Goal: Task Accomplishment & Management: Use online tool/utility

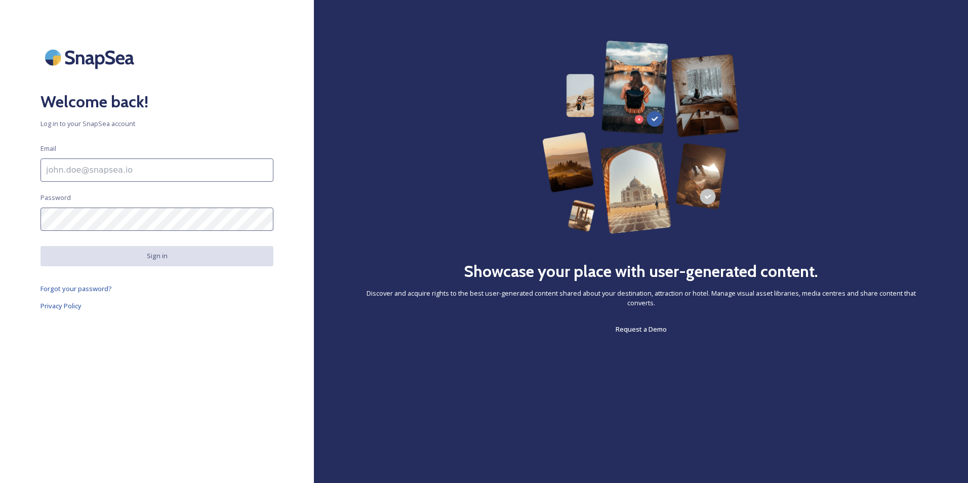
click at [48, 172] on input at bounding box center [157, 169] width 233 height 23
type input "[EMAIL_ADDRESS][PERSON_NAME][DOMAIN_NAME]"
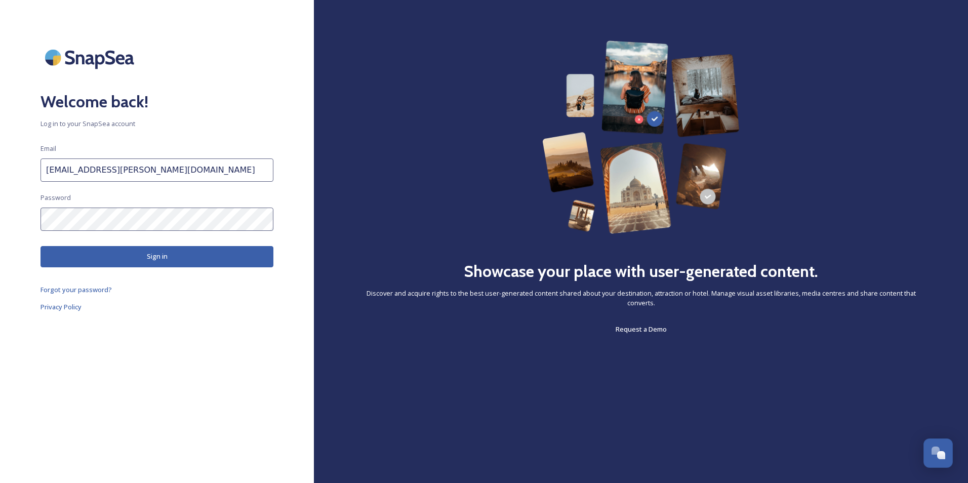
click at [143, 259] on button "Sign in" at bounding box center [157, 256] width 233 height 21
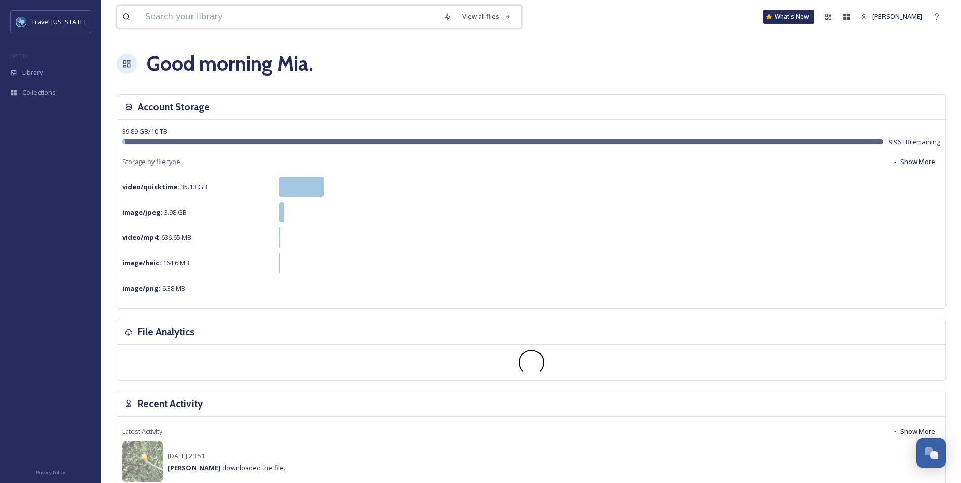
click at [145, 17] on input at bounding box center [289, 17] width 298 height 22
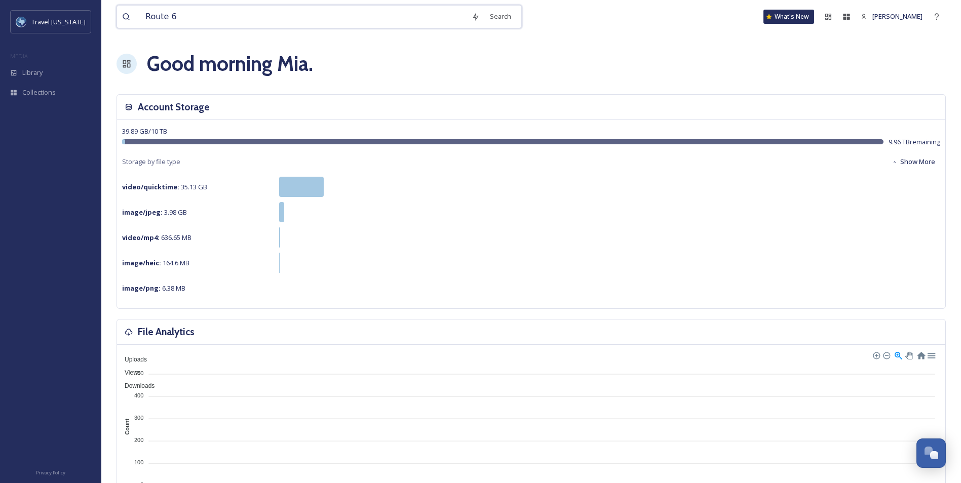
type input "Route 66"
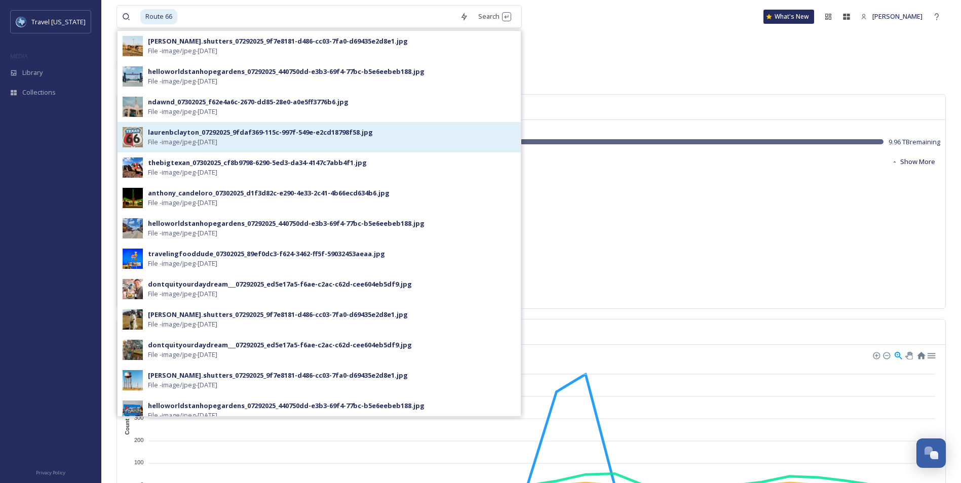
click at [155, 141] on span "File - image/jpeg - [DATE]" at bounding box center [182, 142] width 69 height 10
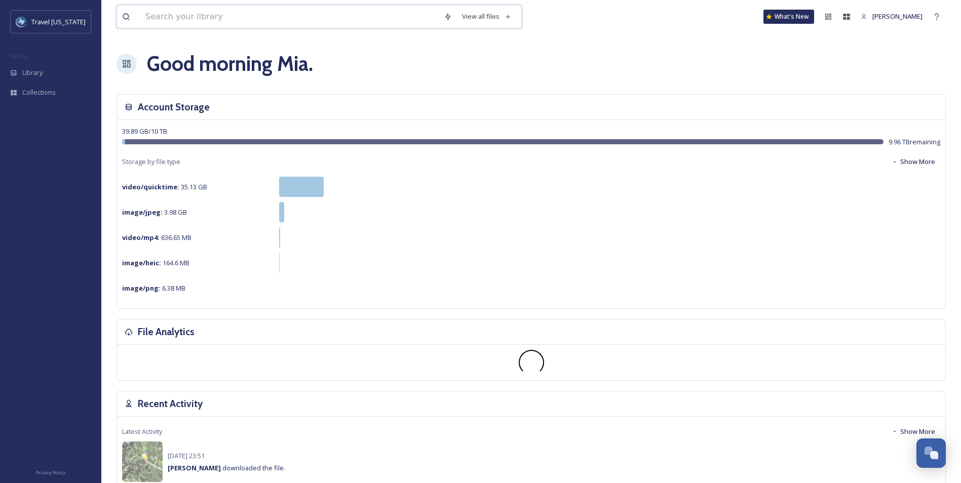
click at [152, 16] on input at bounding box center [289, 17] width 298 height 22
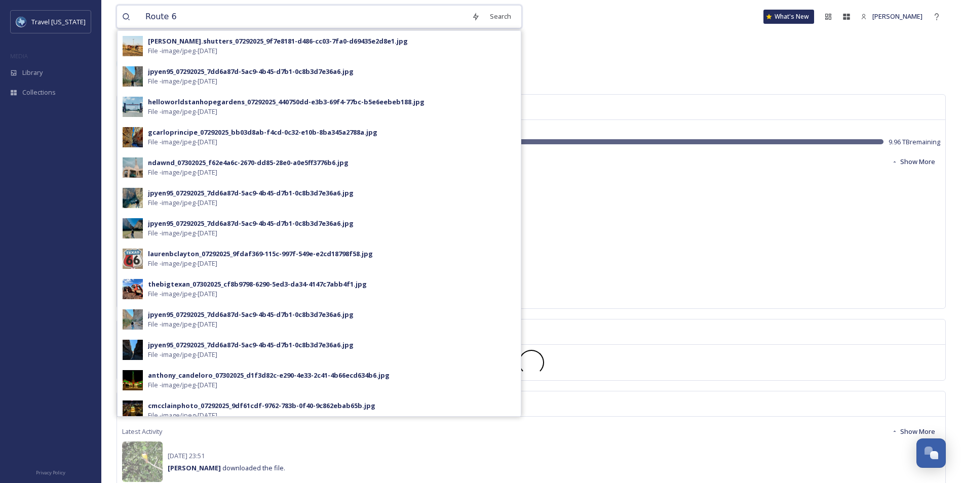
type input "Route 66"
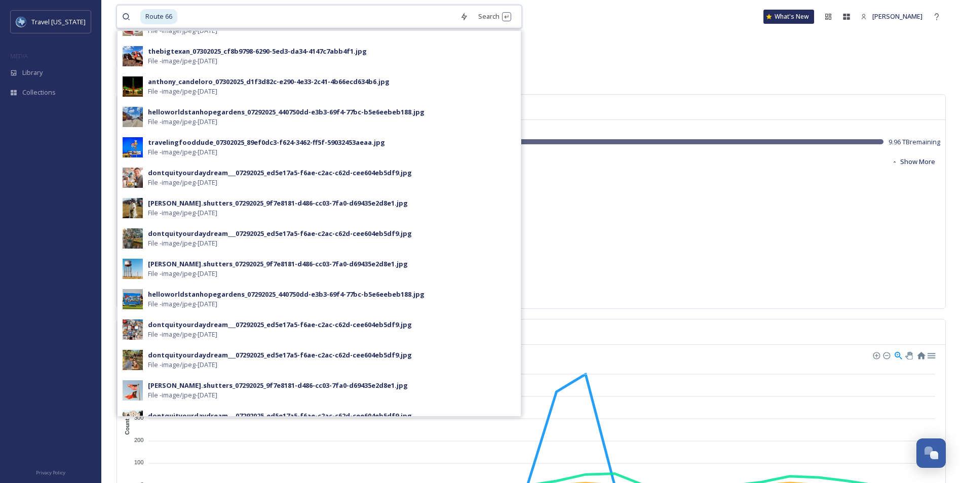
scroll to position [134, 0]
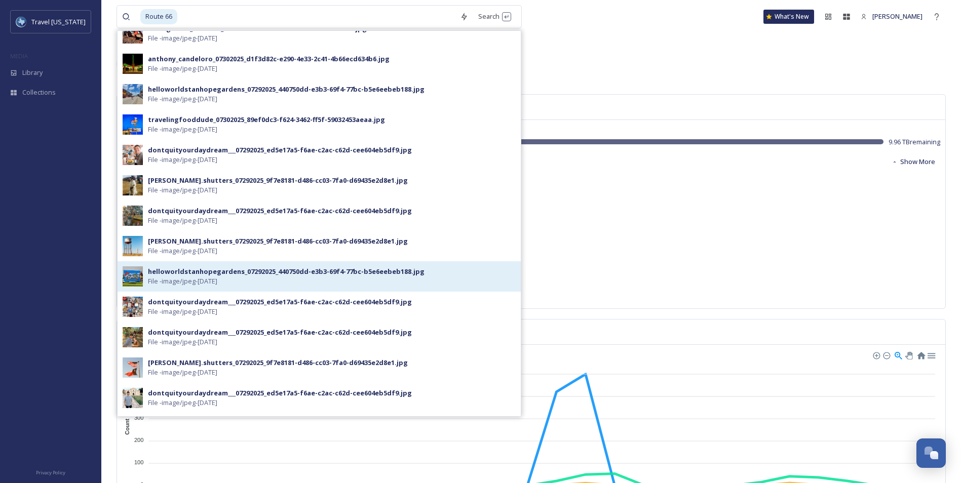
click at [179, 277] on span "File - image/jpeg - [DATE]" at bounding box center [182, 281] width 69 height 10
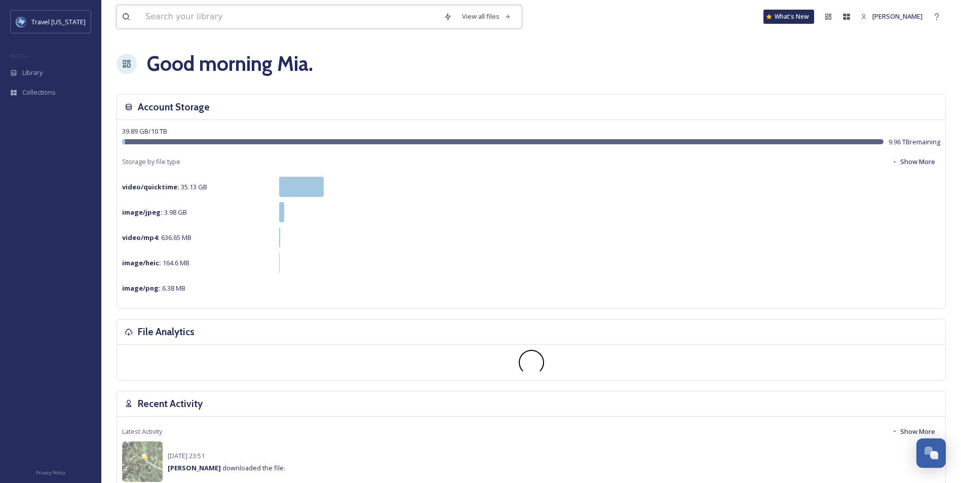
click at [161, 25] on input at bounding box center [289, 17] width 298 height 22
type input "Route 66"
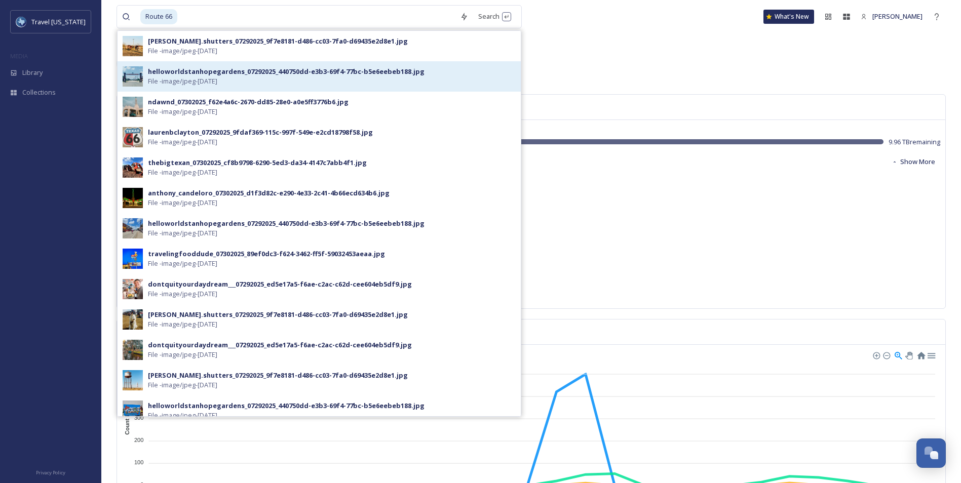
click at [155, 75] on div "helloworldstanhopegardens_07292025_440750dd-e3b3-69f4-77bc-b5e6eebeb188.jpg" at bounding box center [286, 72] width 276 height 10
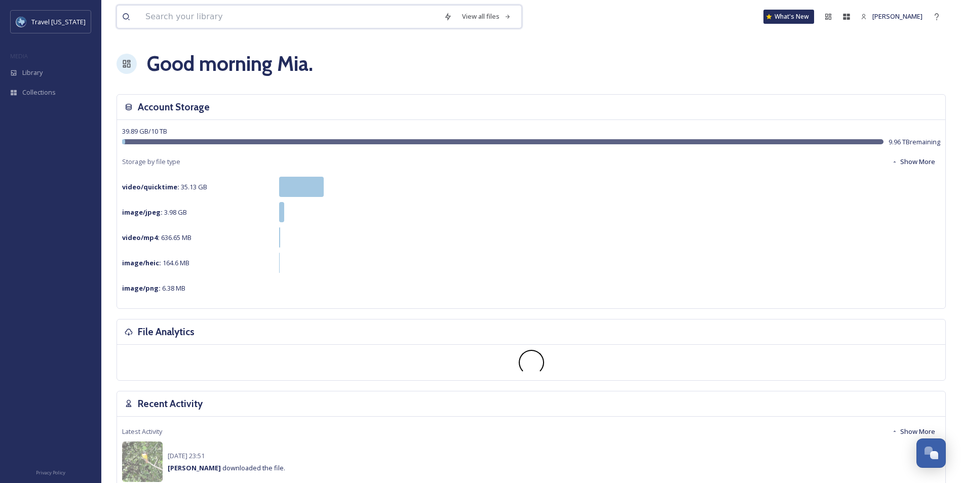
click at [176, 23] on input at bounding box center [289, 17] width 298 height 22
type input "Route 66"
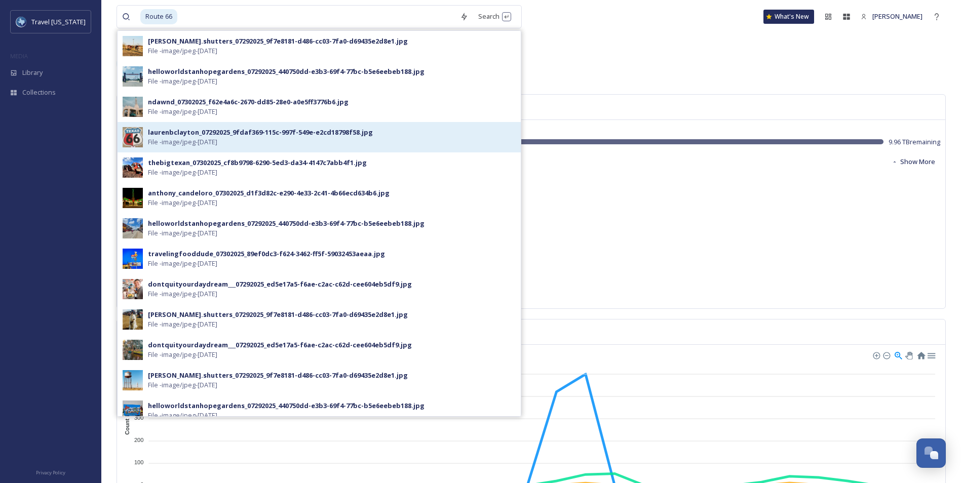
click at [141, 137] on img at bounding box center [133, 137] width 20 height 20
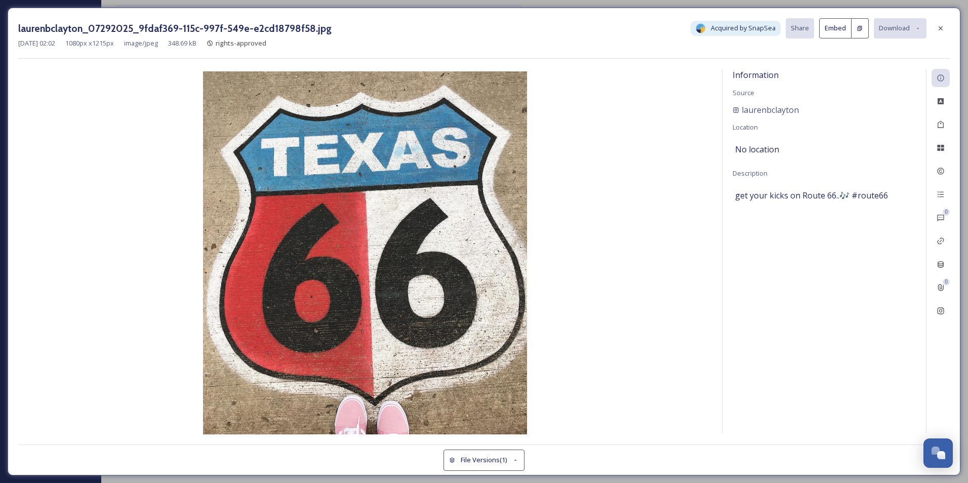
click at [817, 222] on div "Information Source laurenbclayton Location No location Description get your kic…" at bounding box center [825, 251] width 204 height 365
click at [500, 464] on button "File Versions (1)" at bounding box center [484, 460] width 81 height 21
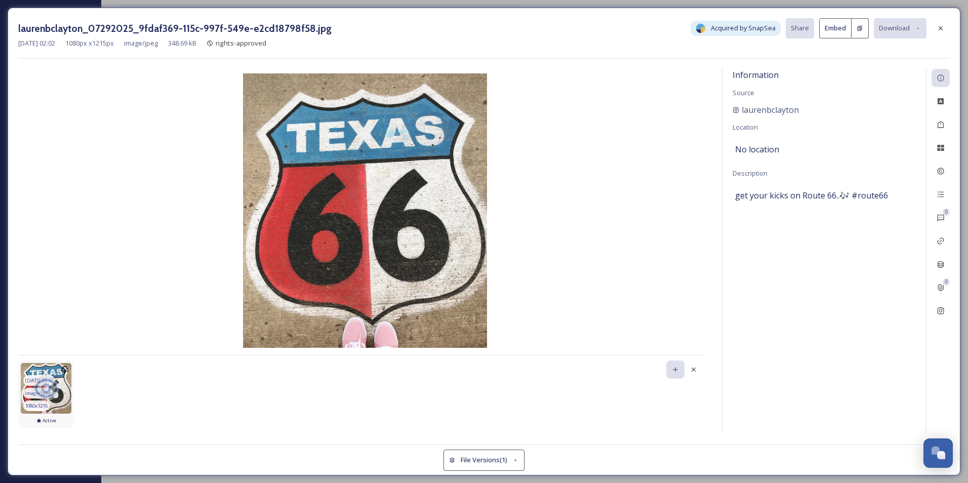
click at [45, 380] on icon at bounding box center [45, 388] width 23 height 19
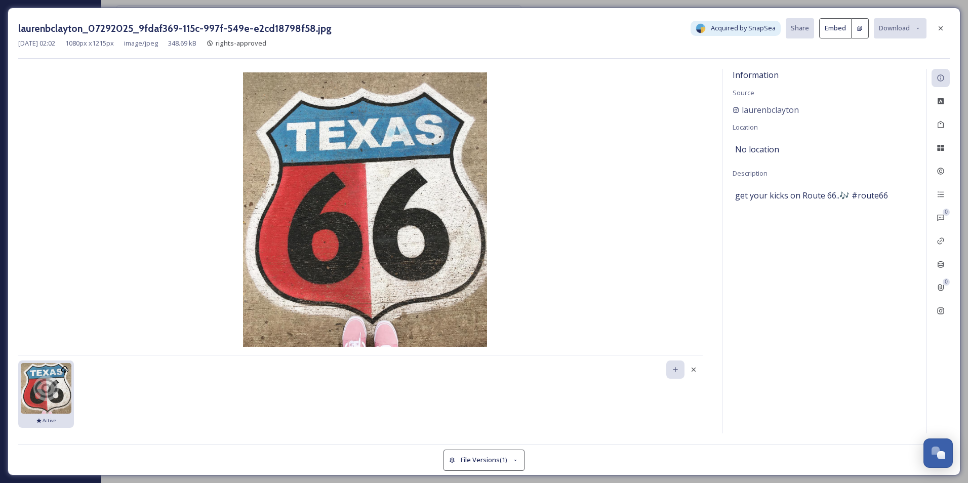
click at [862, 30] on icon at bounding box center [860, 28] width 7 height 7
click at [943, 30] on icon at bounding box center [941, 28] width 8 height 8
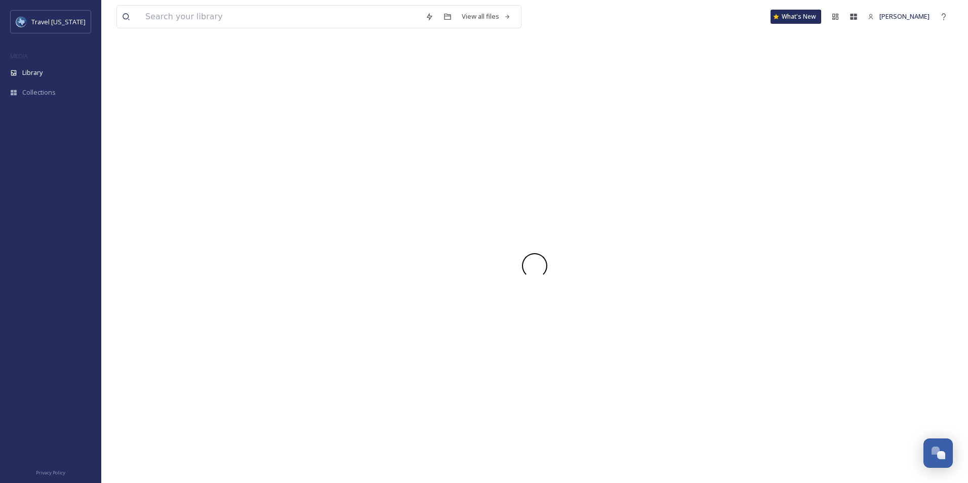
click at [916, 28] on div "View all files What's New [PERSON_NAME]" at bounding box center [534, 16] width 837 height 33
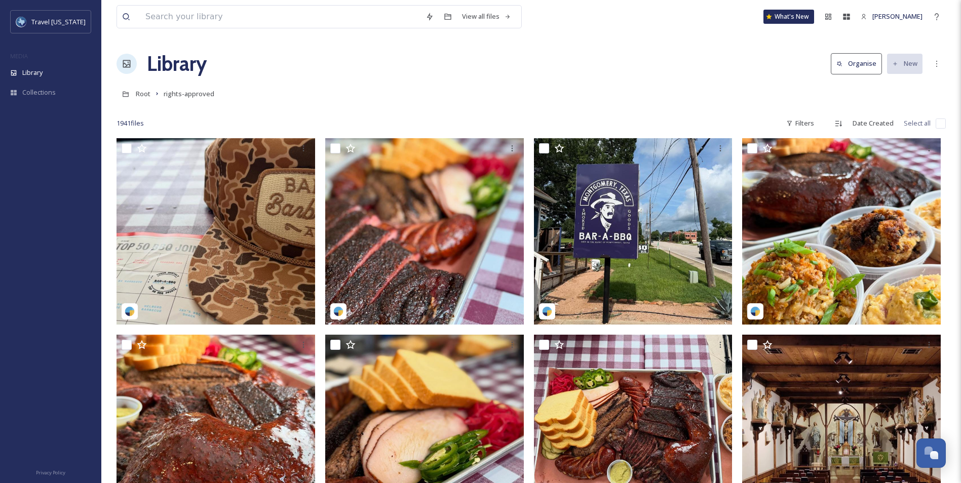
scroll to position [335, 0]
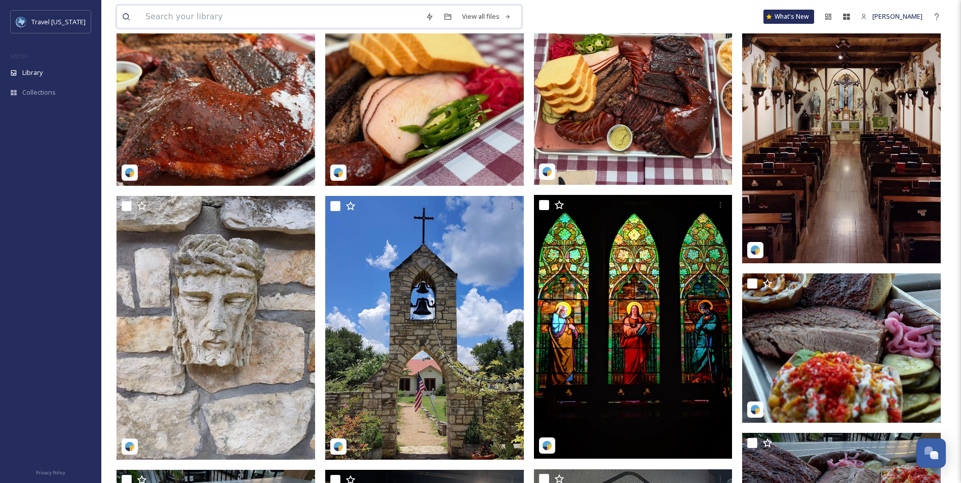
click at [149, 17] on input at bounding box center [280, 17] width 280 height 22
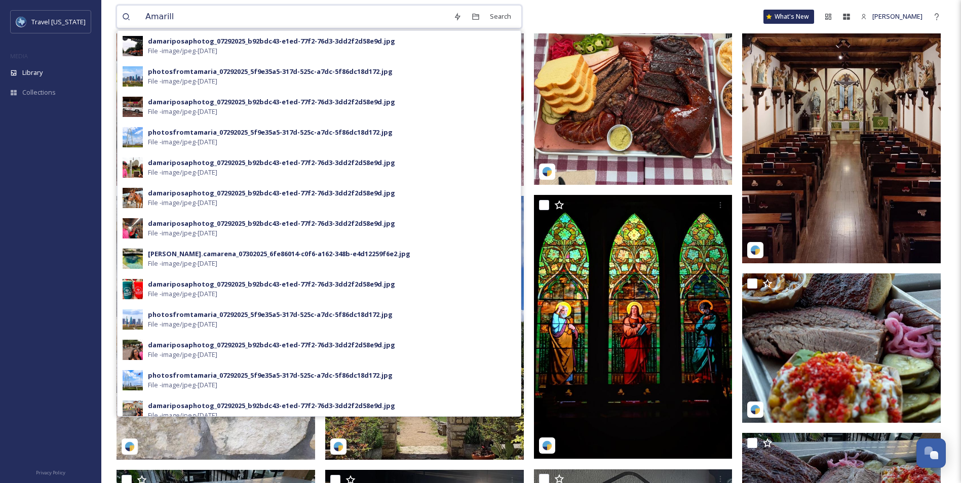
type input "Amarillo"
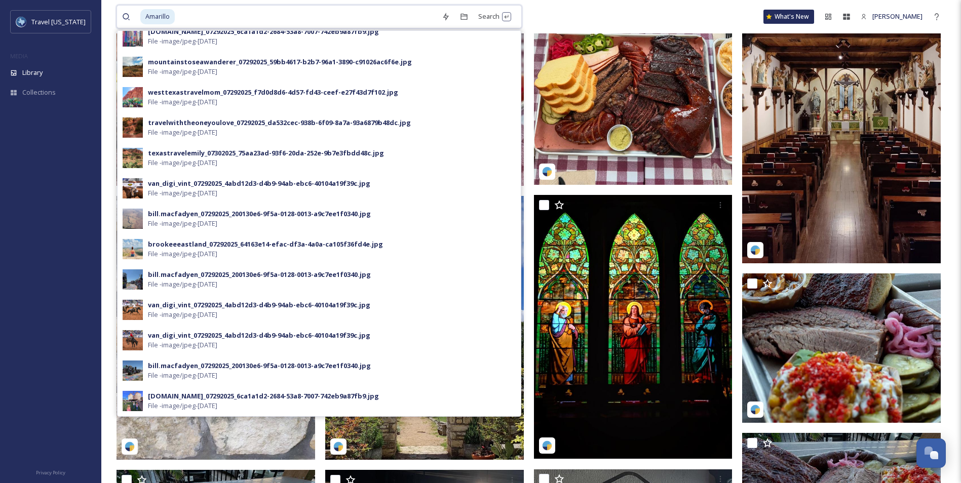
scroll to position [0, 0]
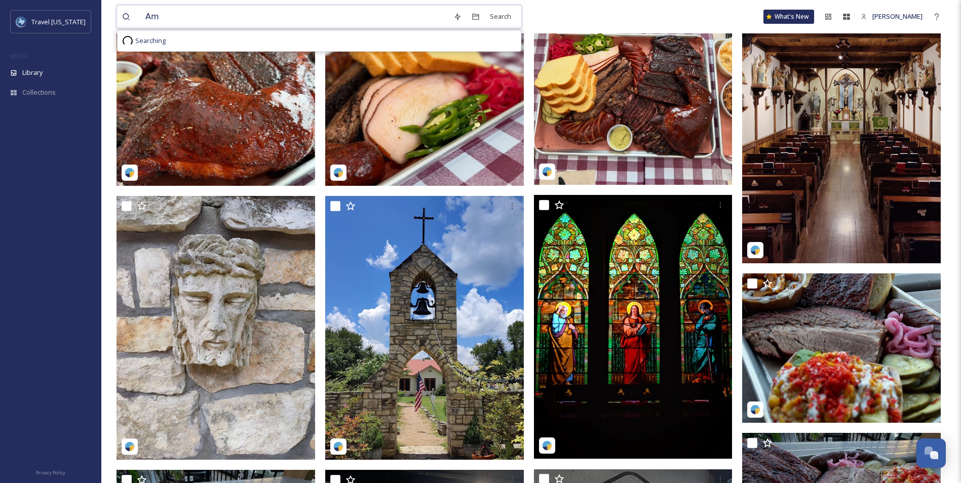
type input "A"
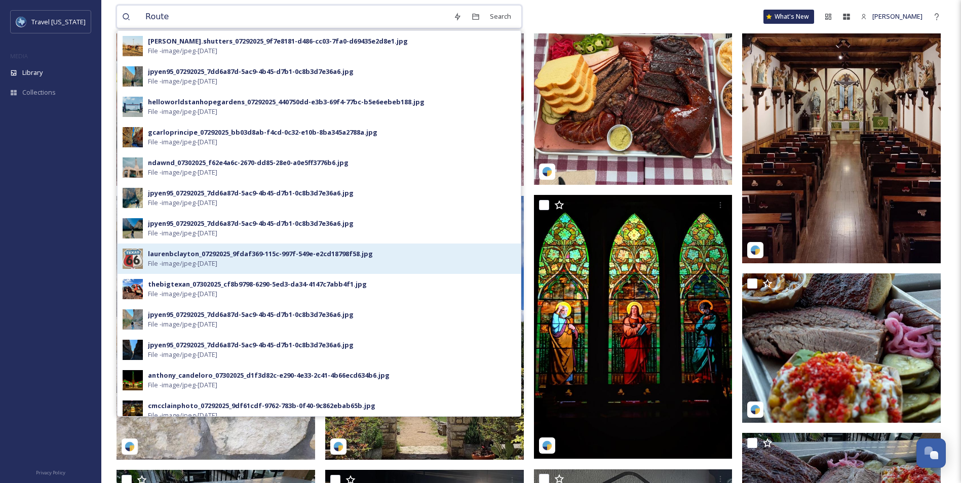
type input "Route"
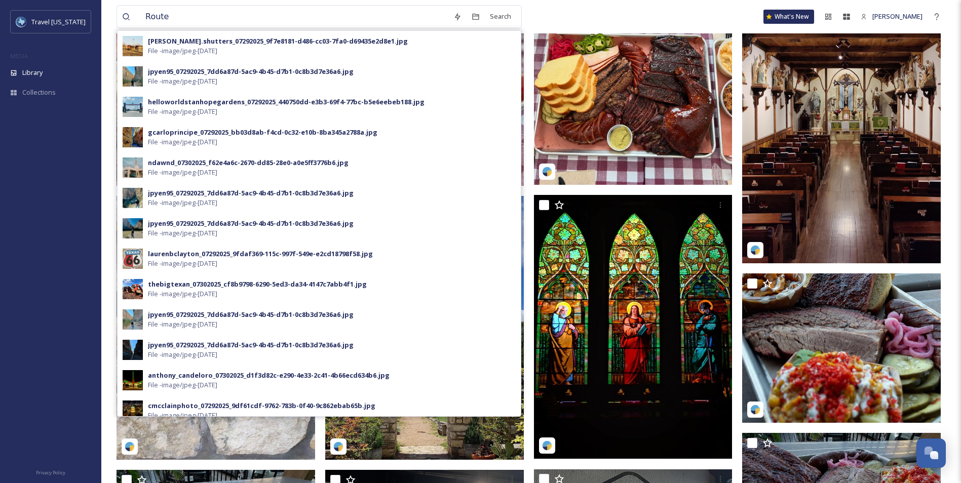
click at [170, 267] on span "File - image/jpeg - [DATE]" at bounding box center [182, 264] width 69 height 10
